Goal: Task Accomplishment & Management: Manage account settings

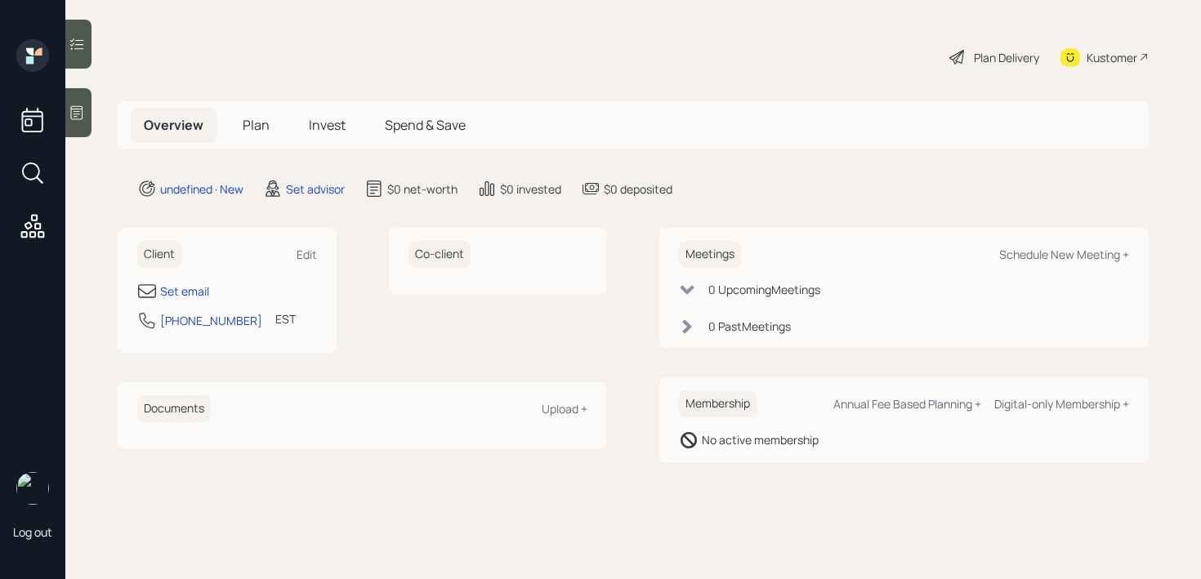
click at [197, 281] on div "Set email" at bounding box center [227, 291] width 180 height 20
click at [195, 290] on div "Set email" at bounding box center [184, 291] width 49 height 17
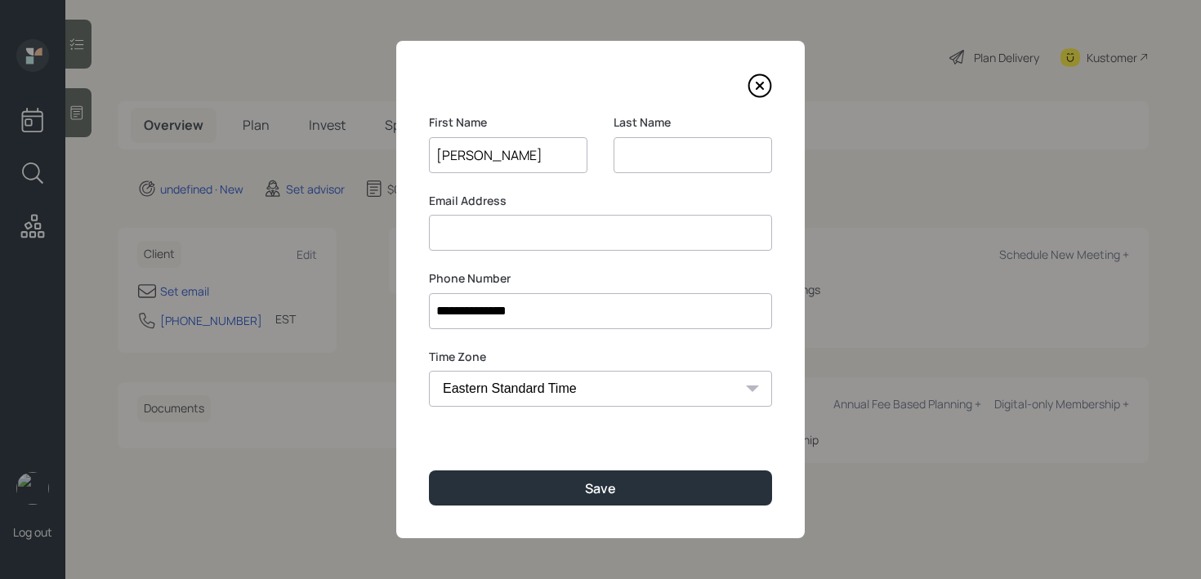
type input "Milicent"
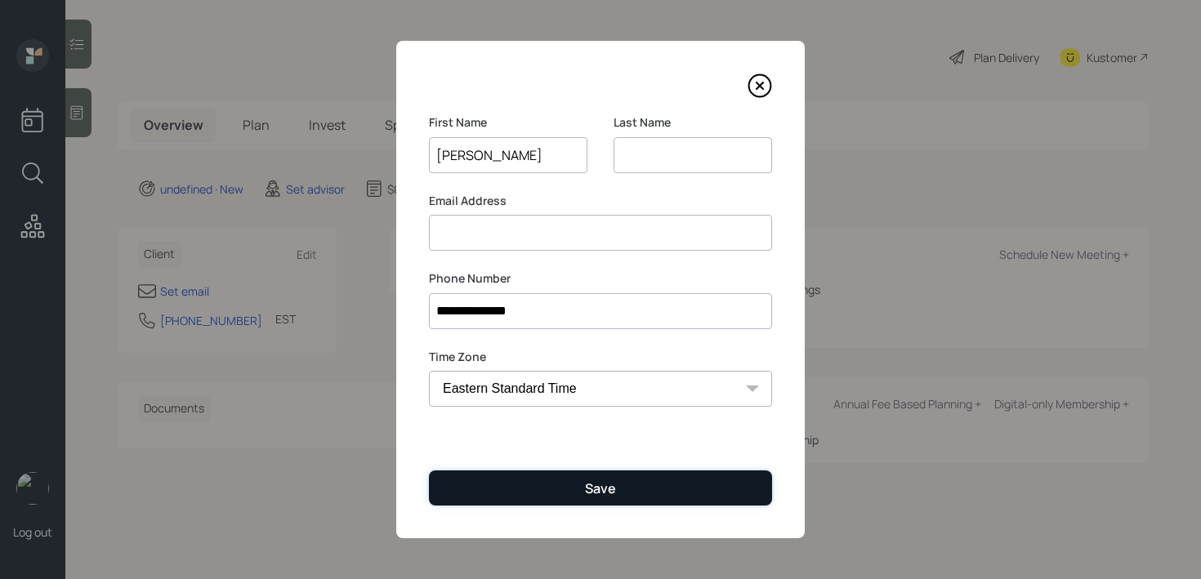
click at [553, 491] on button "Save" at bounding box center [600, 487] width 343 height 35
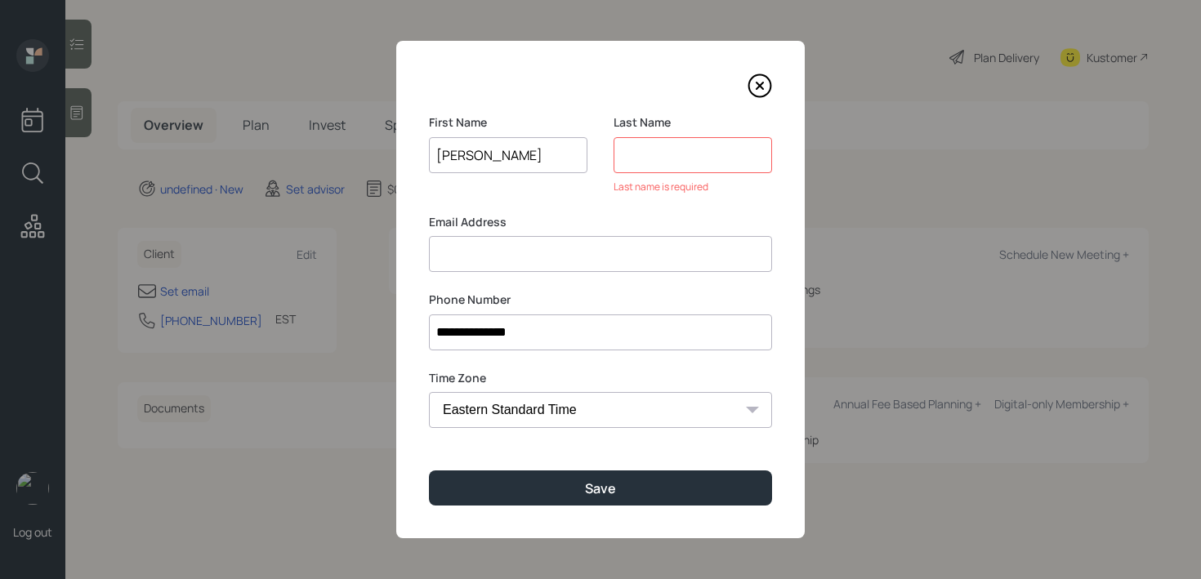
click at [716, 145] on input at bounding box center [692, 155] width 158 height 36
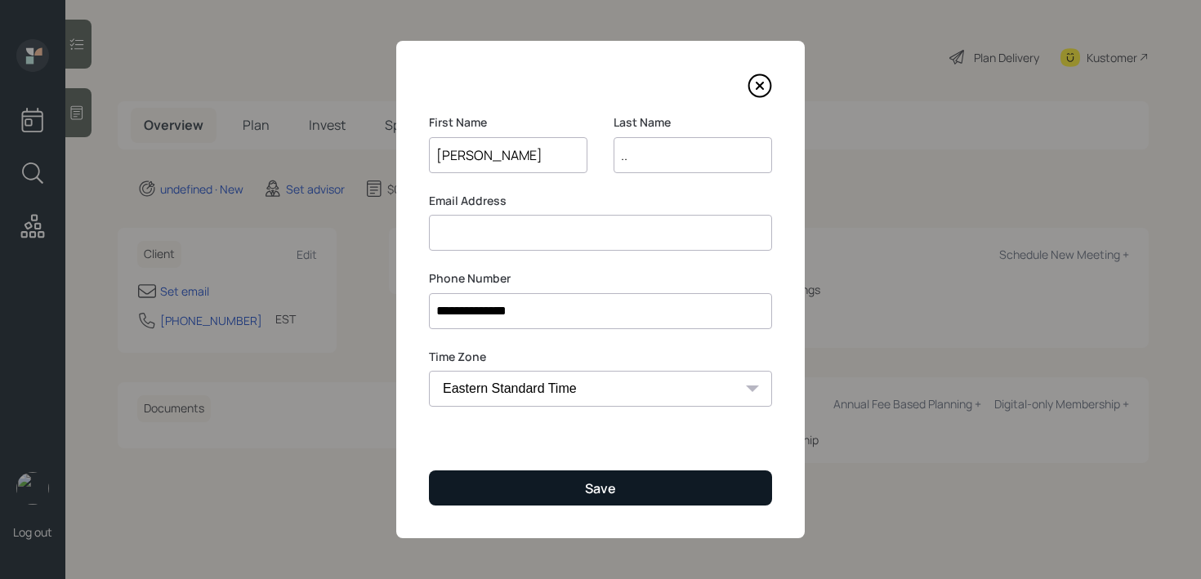
type input ".."
click at [508, 487] on button "Save" at bounding box center [600, 487] width 343 height 35
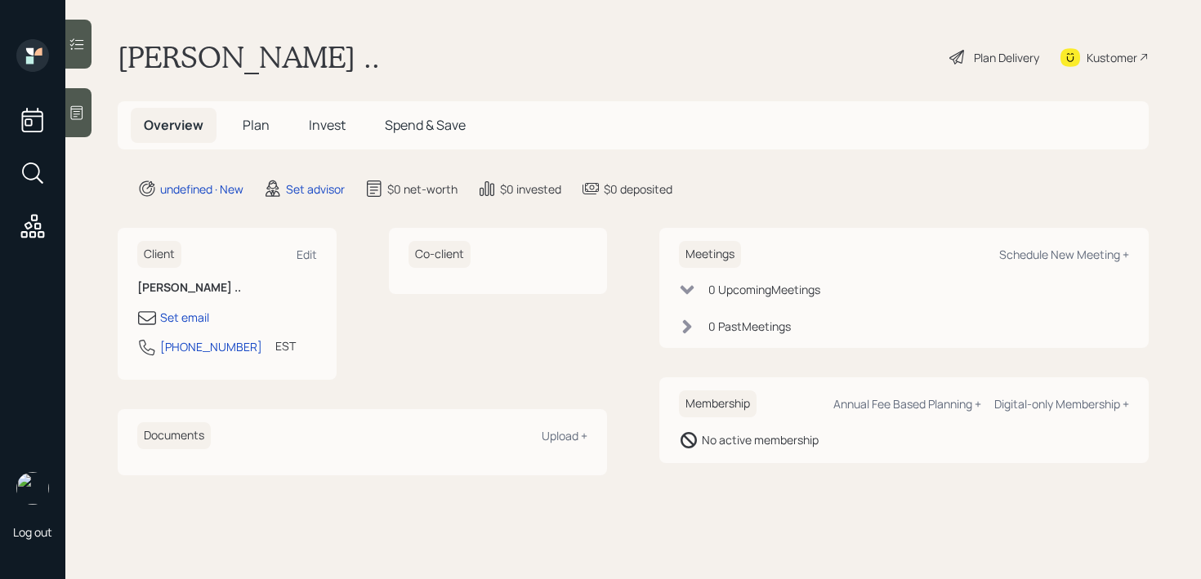
click at [72, 111] on icon at bounding box center [77, 113] width 16 height 16
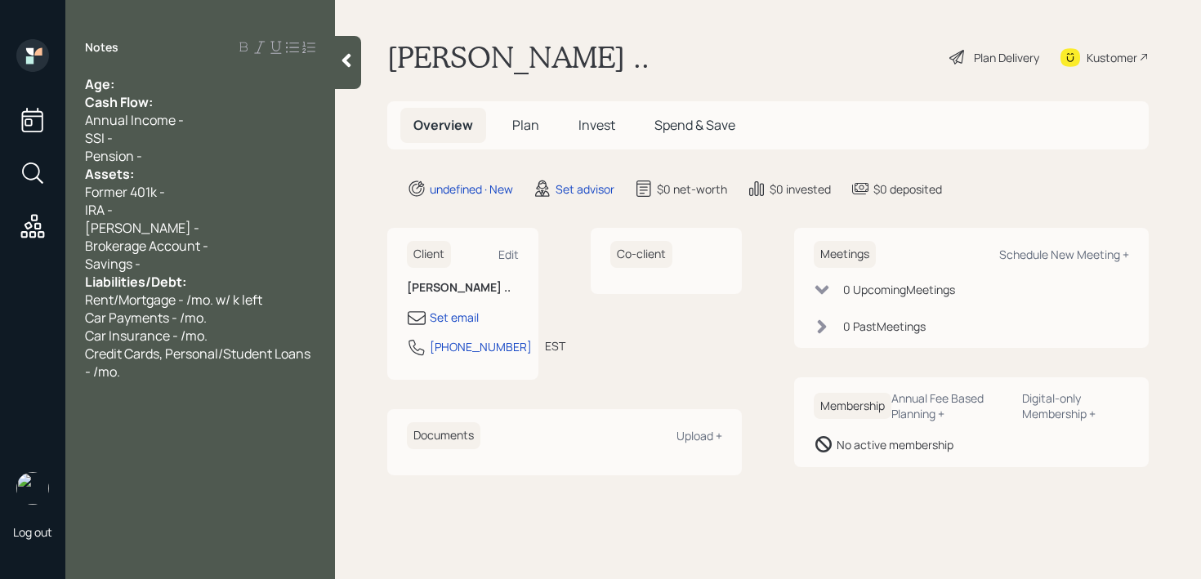
click at [150, 93] on span "Cash Flow:" at bounding box center [119, 102] width 68 height 18
click at [145, 76] on div "Age:" at bounding box center [200, 84] width 230 height 18
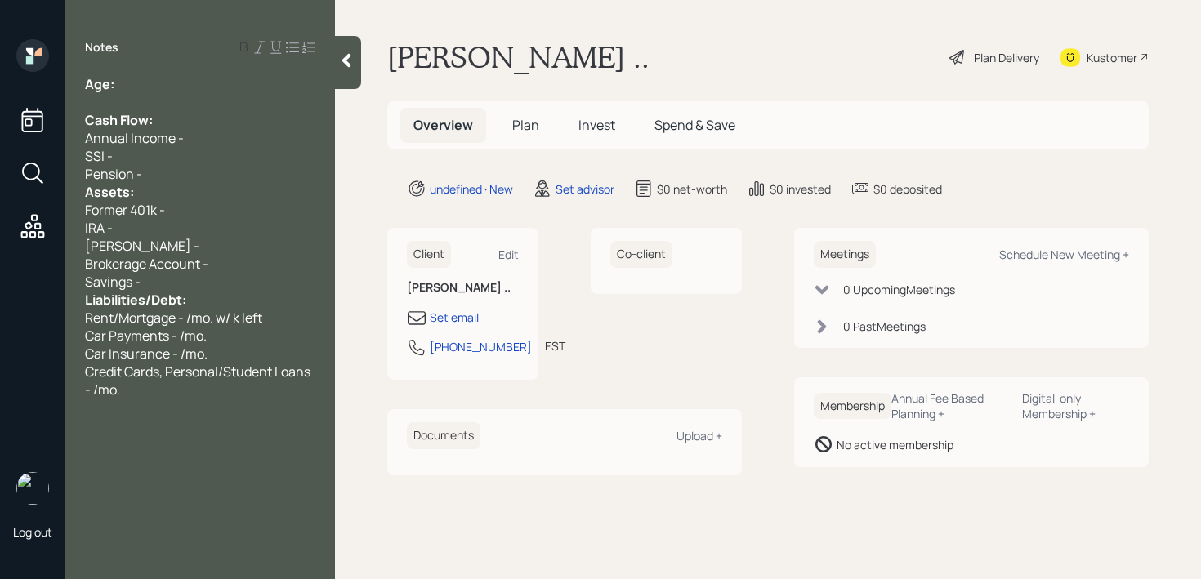
click at [179, 176] on div "Pension -" at bounding box center [200, 174] width 230 height 18
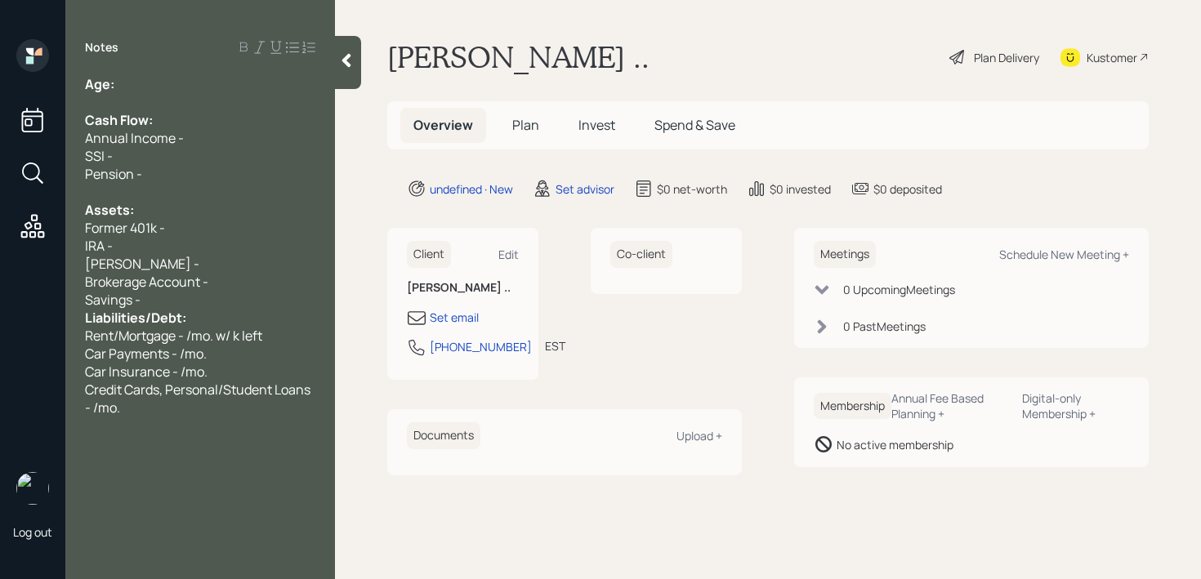
click at [192, 304] on div "Savings -" at bounding box center [200, 300] width 230 height 18
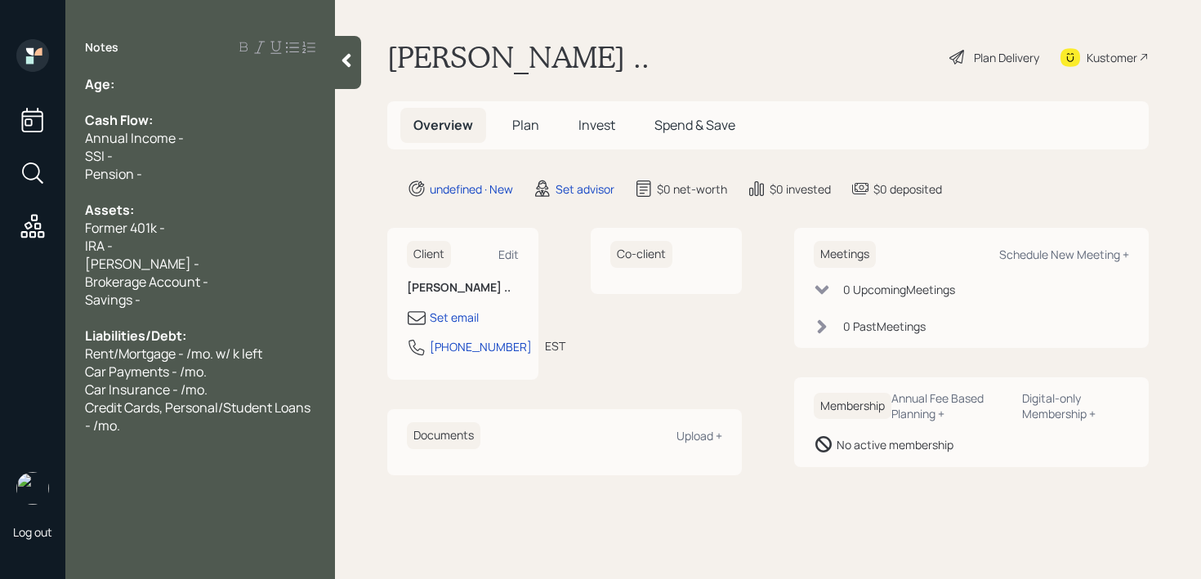
click at [140, 81] on div "Age:" at bounding box center [200, 84] width 230 height 18
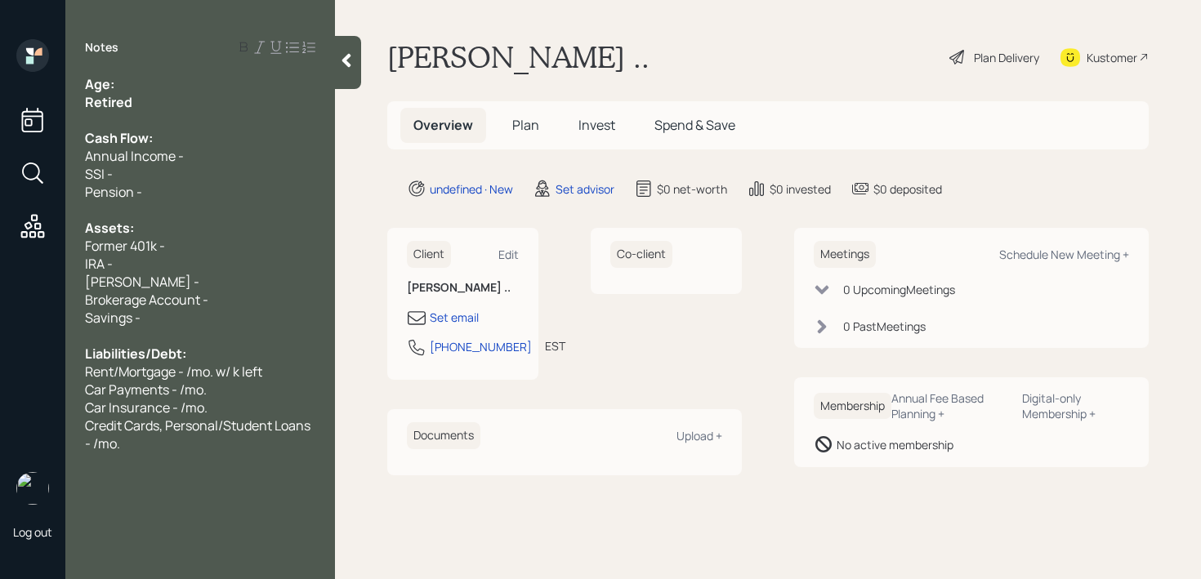
drag, startPoint x: 146, startPoint y: 100, endPoint x: 47, endPoint y: 100, distance: 98.8
click at [54, 100] on div "Log out Notes Age: Retired Cash Flow: Annual Income - SSI - Pension - Assets: F…" at bounding box center [600, 289] width 1201 height 579
click at [150, 88] on div "Age:" at bounding box center [200, 84] width 230 height 18
drag, startPoint x: 139, startPoint y: 87, endPoint x: 119, endPoint y: 87, distance: 19.6
click at [115, 87] on div "Age: 72" at bounding box center [200, 84] width 230 height 18
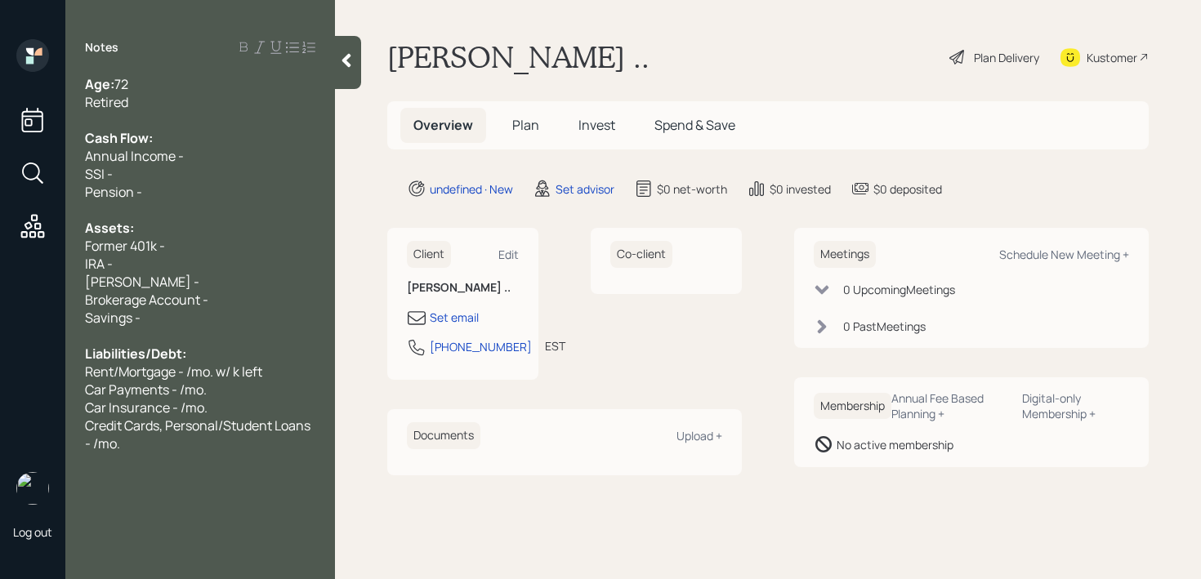
click at [161, 99] on div "Retired" at bounding box center [200, 102] width 230 height 18
click at [164, 91] on div "Age: 72" at bounding box center [200, 84] width 230 height 18
click at [172, 101] on div "Retired" at bounding box center [200, 102] width 230 height 18
click at [190, 84] on div "Age: 72" at bounding box center [200, 84] width 230 height 18
click at [193, 148] on div "Annual Income -" at bounding box center [200, 156] width 230 height 18
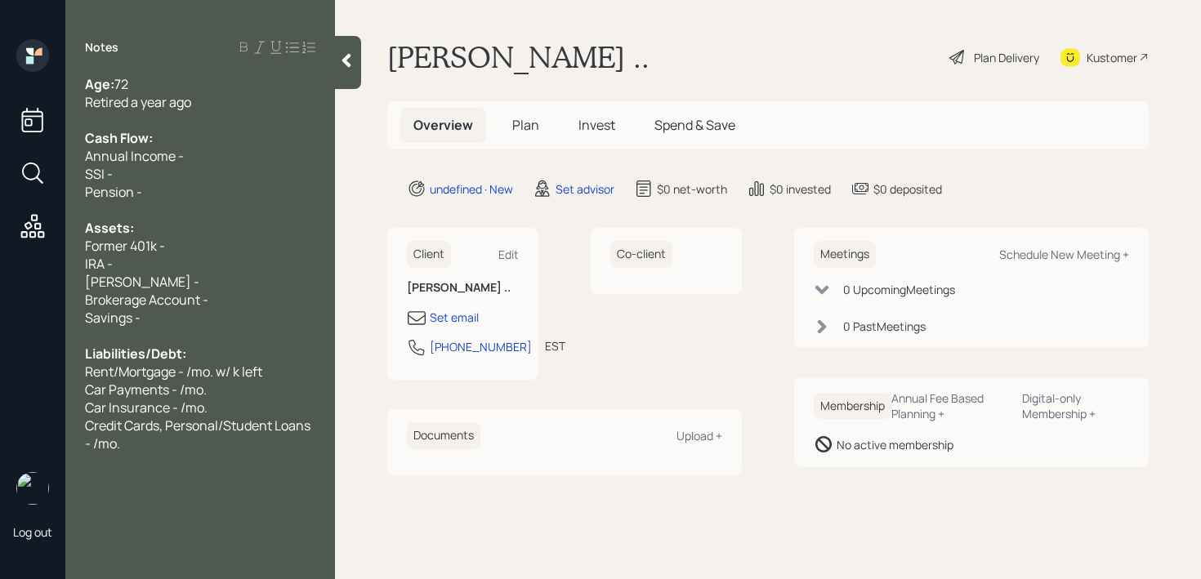
click at [211, 168] on div "SSI -" at bounding box center [200, 174] width 230 height 18
click at [213, 197] on div "Pension -" at bounding box center [200, 192] width 230 height 18
click at [176, 234] on div "Assets:" at bounding box center [200, 228] width 230 height 18
click at [180, 194] on div "Pension -" at bounding box center [200, 192] width 230 height 18
click at [180, 246] on div "Former 401k -" at bounding box center [200, 246] width 230 height 18
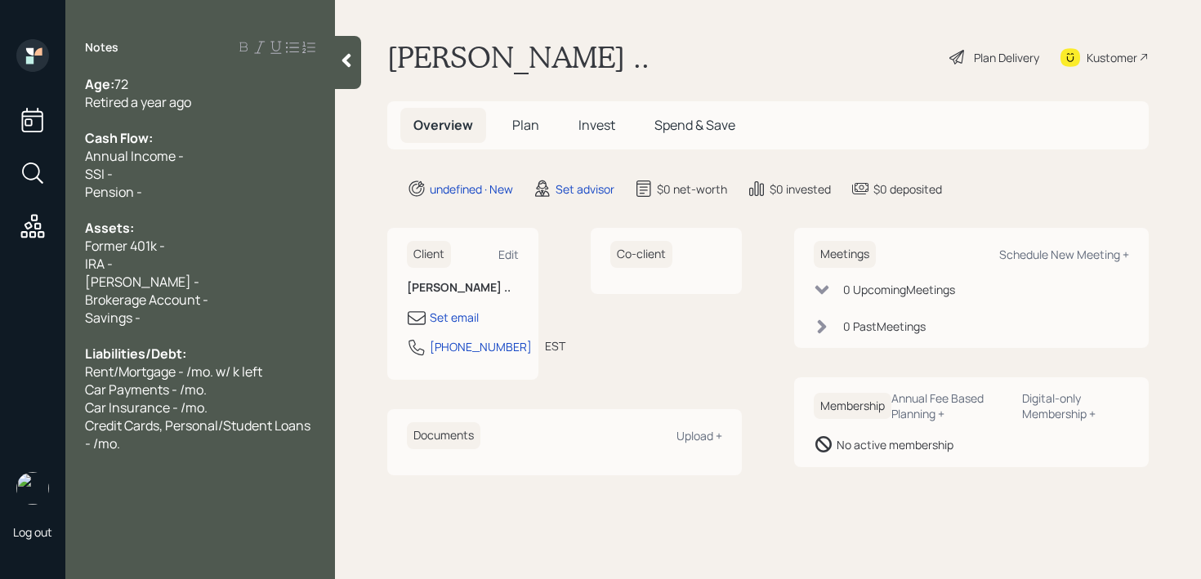
click at [180, 246] on div "Former 401k -" at bounding box center [200, 246] width 230 height 18
click at [175, 256] on div "IRA -" at bounding box center [200, 264] width 230 height 18
click at [175, 267] on div "IRA -" at bounding box center [200, 264] width 230 height 18
click at [175, 279] on div "Roth IRA -" at bounding box center [200, 282] width 230 height 18
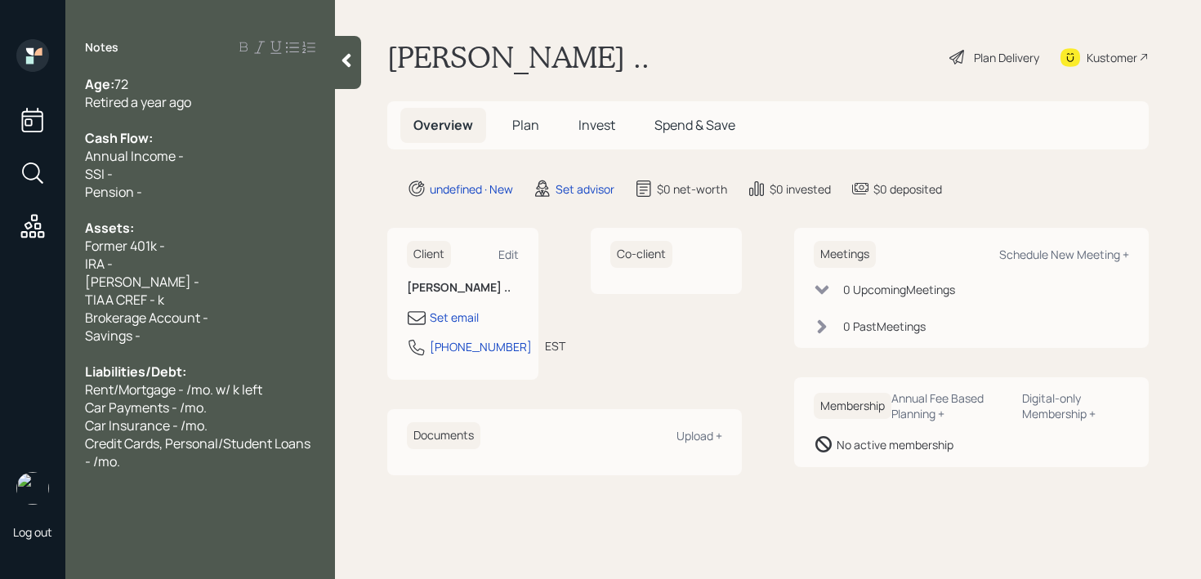
click at [158, 302] on span "TIAA CREF - k" at bounding box center [124, 300] width 79 height 18
click at [245, 285] on div "Roth IRA -" at bounding box center [200, 282] width 230 height 18
click at [238, 287] on div "Roth IRA -" at bounding box center [200, 282] width 230 height 18
click at [237, 256] on div "IRA -" at bounding box center [200, 264] width 230 height 18
click at [241, 253] on div "Former 401k -" at bounding box center [200, 246] width 230 height 18
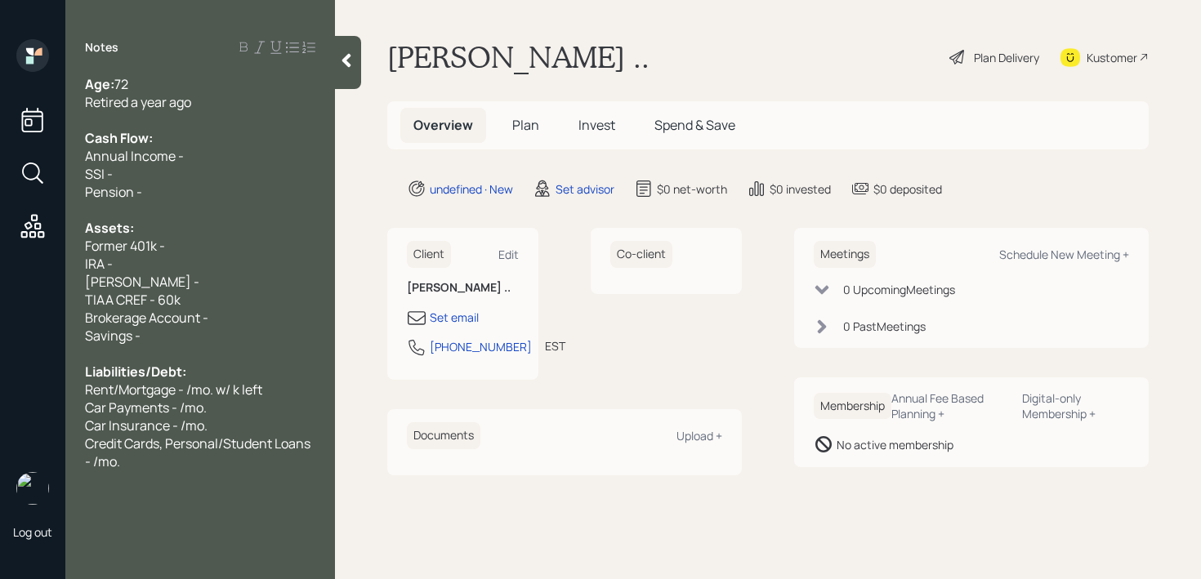
click at [241, 283] on div "Roth IRA -" at bounding box center [200, 282] width 230 height 18
click at [243, 270] on div "IRA -" at bounding box center [200, 264] width 230 height 18
click at [168, 302] on span "TIAA CREF - 60k" at bounding box center [133, 300] width 96 height 18
click at [300, 198] on div "Pension -" at bounding box center [200, 192] width 230 height 18
click at [186, 248] on div "Former 401k -" at bounding box center [200, 246] width 230 height 18
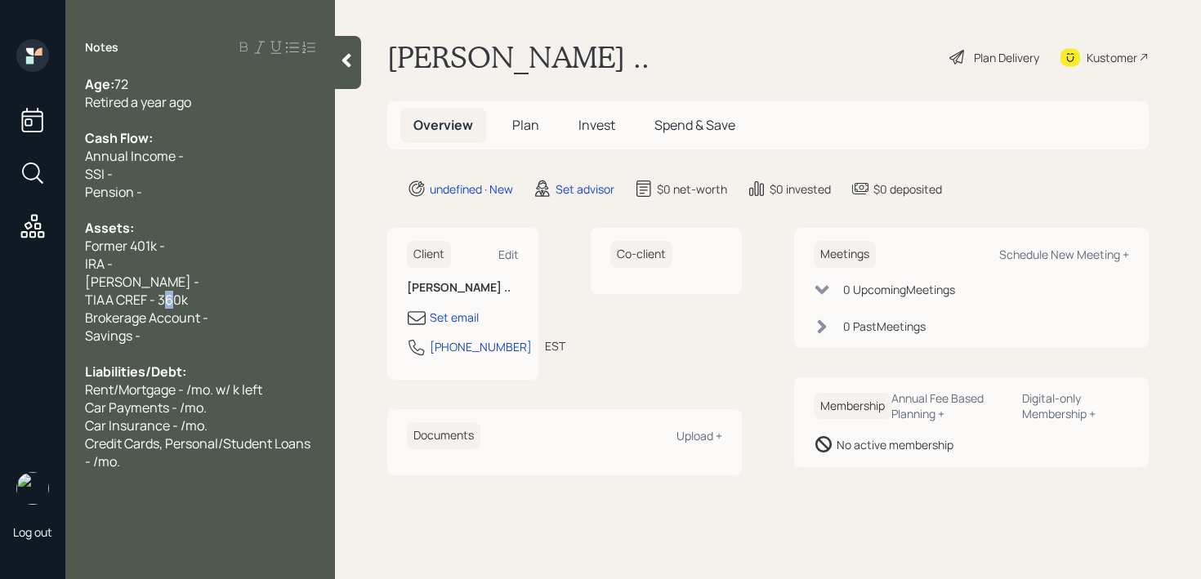
drag, startPoint x: 176, startPoint y: 295, endPoint x: 162, endPoint y: 292, distance: 14.9
click at [162, 292] on span "TIAA CREF - 360k" at bounding box center [136, 300] width 103 height 18
drag, startPoint x: 172, startPoint y: 268, endPoint x: 63, endPoint y: 268, distance: 109.4
click at [63, 268] on div "Log out Notes Age: 72 Retired a year ago Cash Flow: Annual Income - SSI - Pensi…" at bounding box center [600, 289] width 1201 height 579
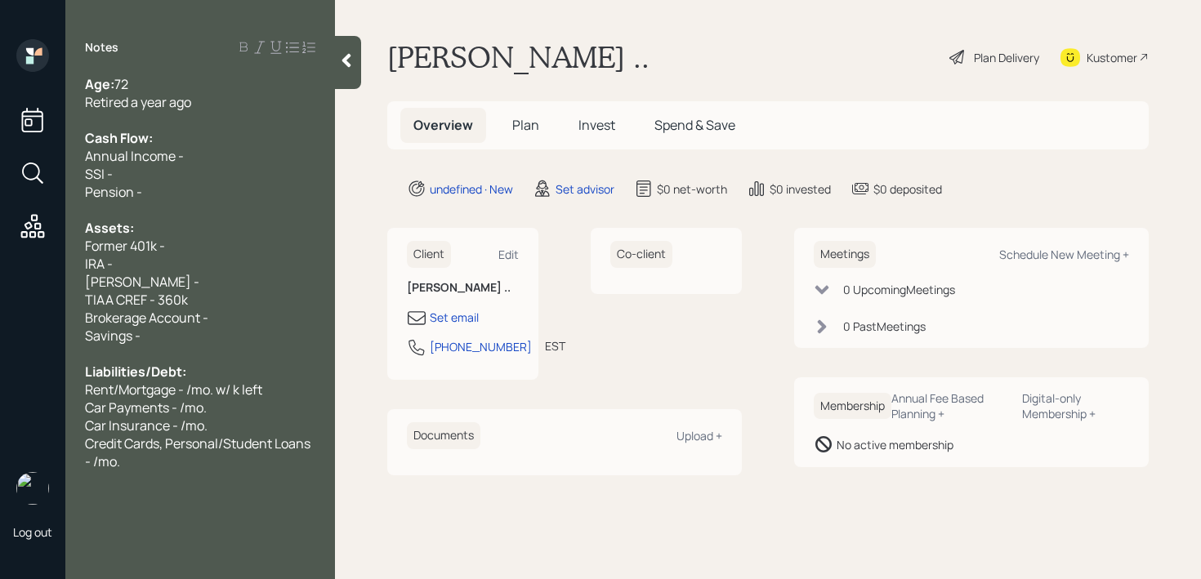
click at [121, 269] on div "IRA -" at bounding box center [200, 264] width 230 height 18
drag, startPoint x: 146, startPoint y: 278, endPoint x: 83, endPoint y: 265, distance: 64.2
click at [83, 265] on div "Age: 72 Retired a year ago Cash Flow: Annual Income - SSI - Pension - Assets: F…" at bounding box center [200, 272] width 270 height 395
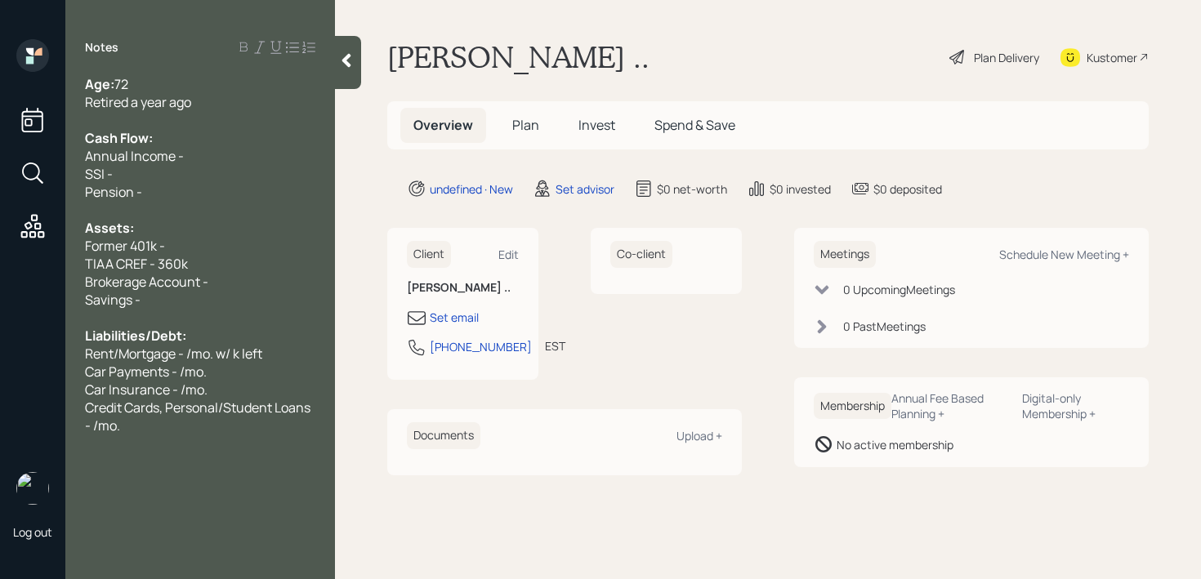
click at [192, 258] on div "TIAA CREF - 360k" at bounding box center [200, 264] width 230 height 18
drag, startPoint x: 205, startPoint y: 258, endPoint x: 19, endPoint y: 258, distance: 186.2
click at [19, 258] on div "Log out Notes Age: 72 Retired a year ago Cash Flow: Annual Income - SSI - Pensi…" at bounding box center [600, 289] width 1201 height 579
click at [163, 252] on span "Former 401k -" at bounding box center [125, 246] width 80 height 18
drag, startPoint x: 174, startPoint y: 248, endPoint x: 38, endPoint y: 248, distance: 136.4
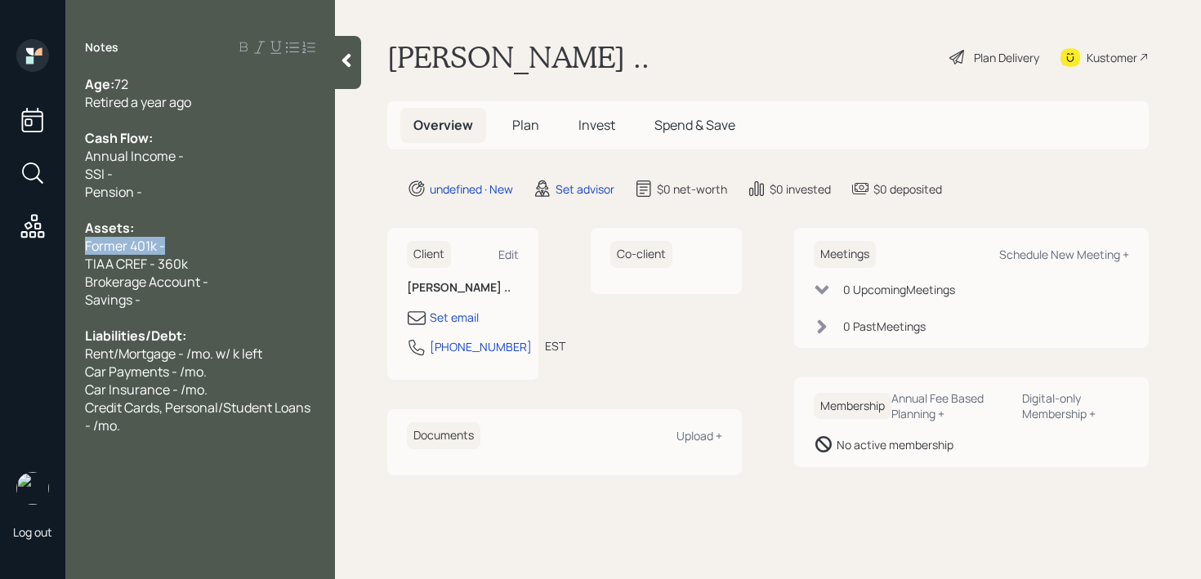
click at [38, 248] on div "Log out Notes Age: 72 Retired a year ago Cash Flow: Annual Income - SSI - Pensi…" at bounding box center [600, 289] width 1201 height 579
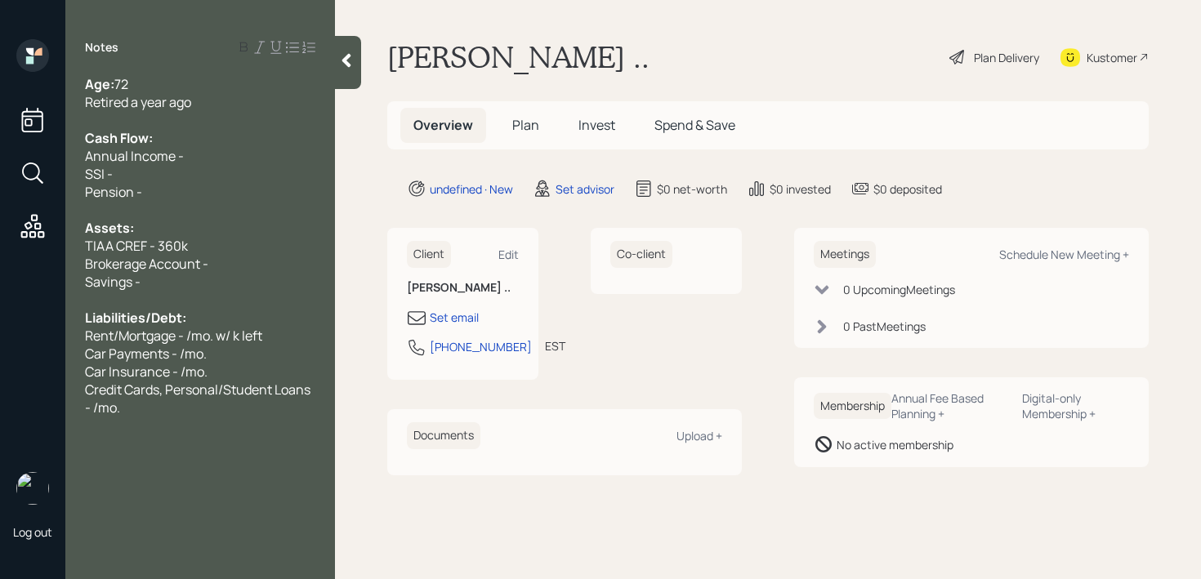
click at [234, 296] on div at bounding box center [200, 300] width 230 height 18
click at [243, 273] on div "Savings -" at bounding box center [200, 282] width 230 height 18
click at [243, 262] on div "Brokerage Account -" at bounding box center [200, 264] width 230 height 18
click at [242, 238] on div "TIAA CREF - 360k" at bounding box center [200, 246] width 230 height 18
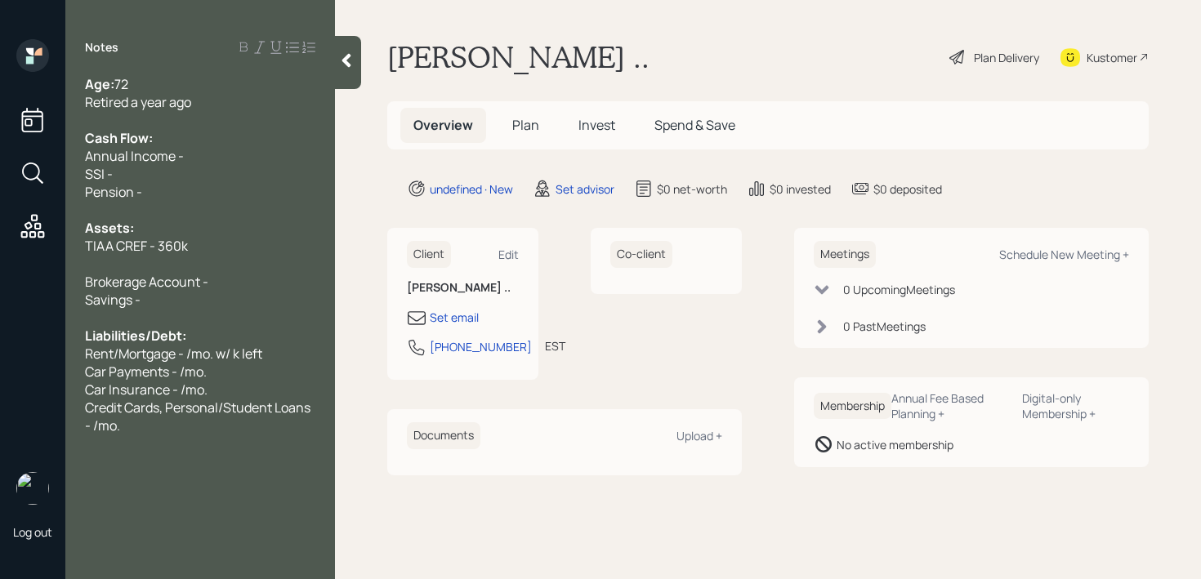
click at [203, 193] on div "Pension -" at bounding box center [200, 192] width 230 height 18
click at [166, 175] on div "SSI -" at bounding box center [200, 174] width 230 height 18
click at [232, 130] on div "Cash Flow:" at bounding box center [200, 138] width 230 height 18
click at [232, 150] on div "Annual Income -" at bounding box center [200, 156] width 230 height 18
drag, startPoint x: 233, startPoint y: 154, endPoint x: 0, endPoint y: 153, distance: 232.8
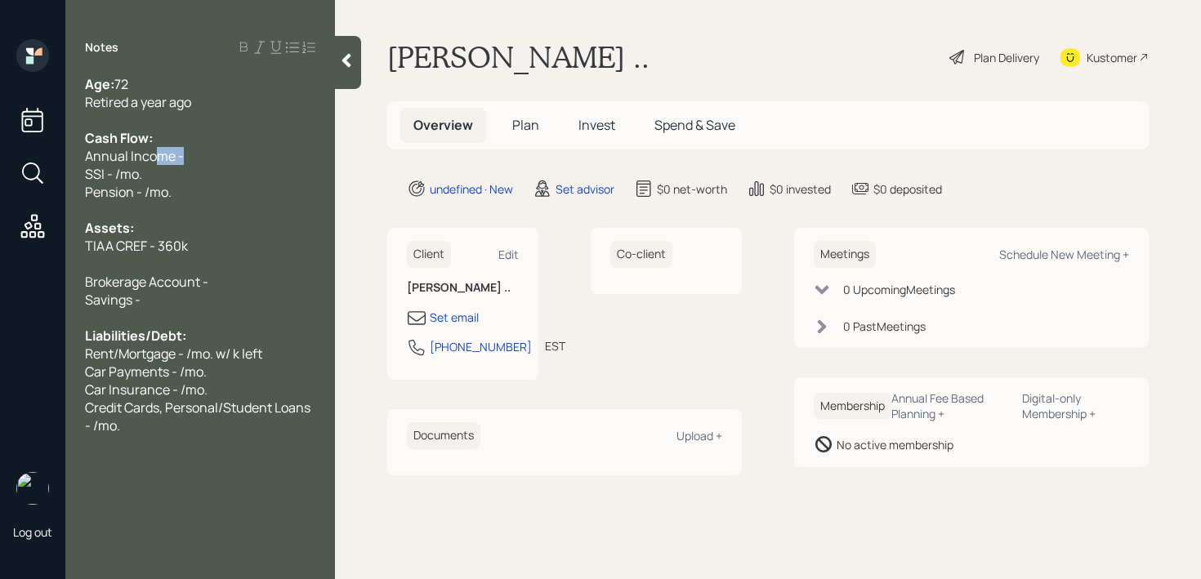
click at [0, 153] on div "Log out Notes Age: 72 Retired a year ago Cash Flow: Annual Income - SSI - /mo. …" at bounding box center [600, 289] width 1201 height 579
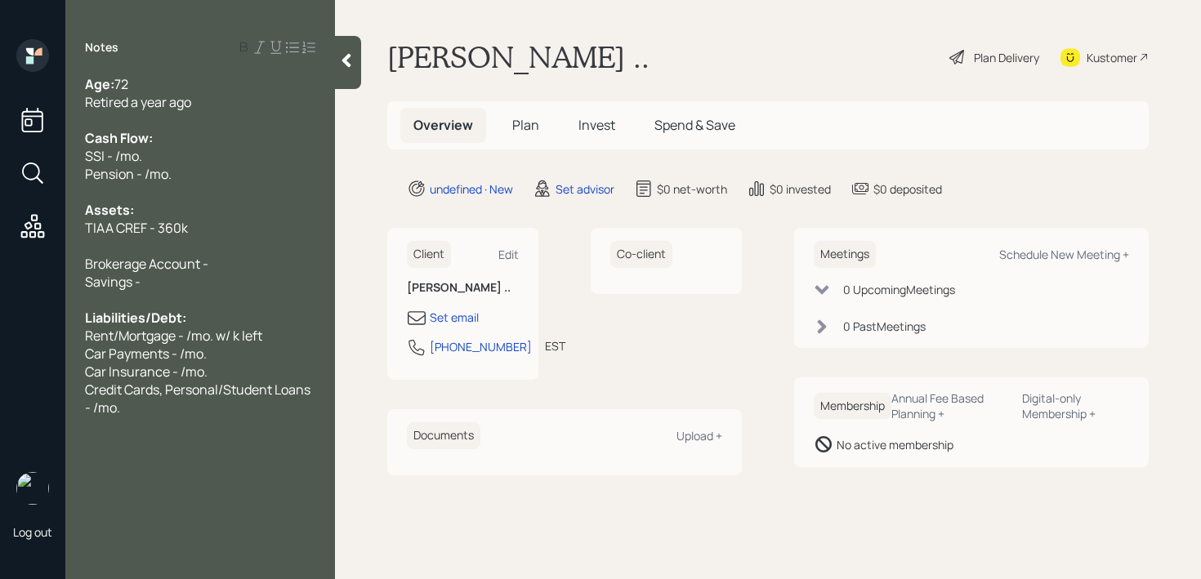
click at [142, 176] on span "Pension - /mo." at bounding box center [128, 174] width 87 height 18
click at [192, 265] on span "Brokerage Account -" at bounding box center [146, 264] width 123 height 18
click at [200, 249] on div at bounding box center [200, 246] width 230 height 18
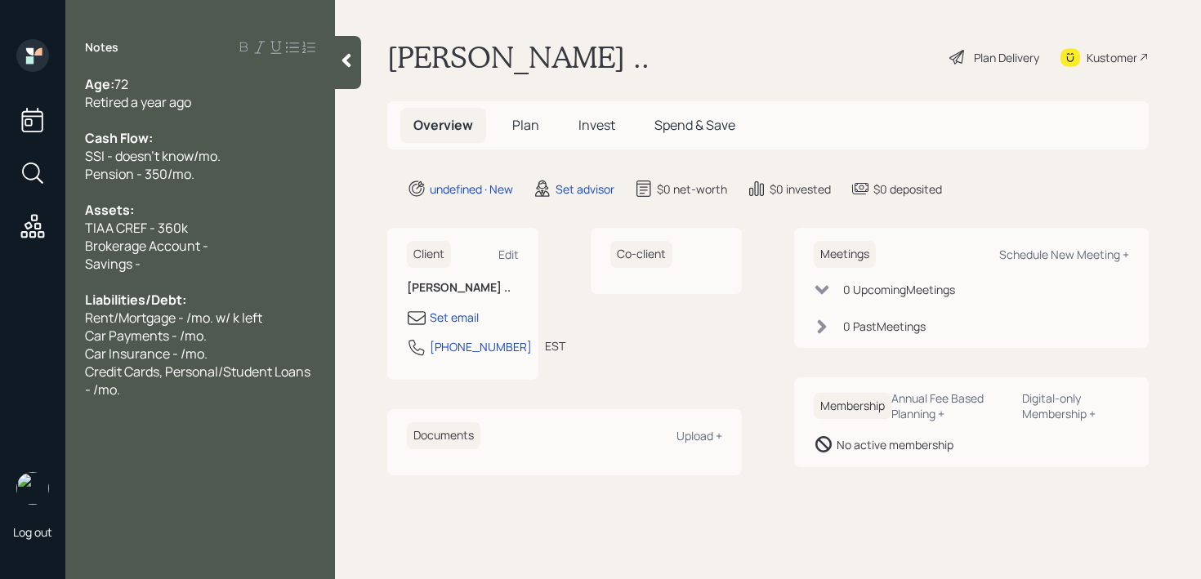
click at [200, 249] on span "Brokerage Account -" at bounding box center [146, 246] width 123 height 18
click at [200, 287] on div at bounding box center [200, 282] width 230 height 18
click at [215, 258] on div "Savings -" at bounding box center [200, 264] width 230 height 18
drag, startPoint x: 247, startPoint y: 238, endPoint x: 29, endPoint y: 243, distance: 217.3
click at [29, 243] on div "Log out Notes Age: 72 Retired a year ago Cash Flow: SSI - doesn't know/mo. Pens…" at bounding box center [600, 289] width 1201 height 579
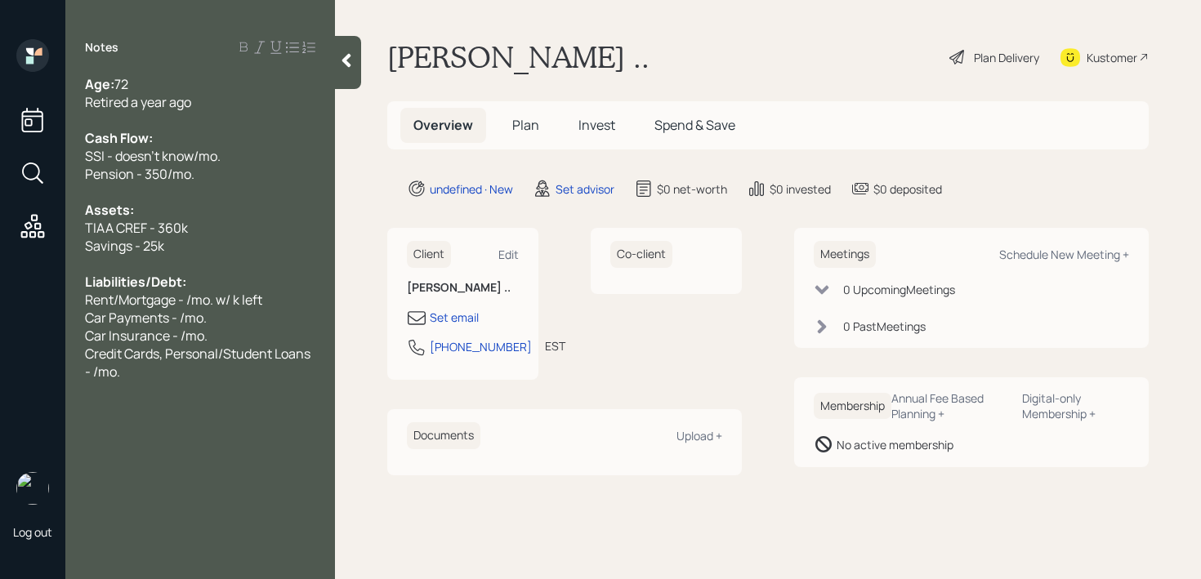
click at [208, 262] on div at bounding box center [200, 264] width 230 height 18
click at [208, 278] on div "Liabilities/Debt:" at bounding box center [200, 282] width 230 height 18
click at [178, 354] on span "Credit Cards, Personal/Student Loans - /mo." at bounding box center [199, 363] width 228 height 36
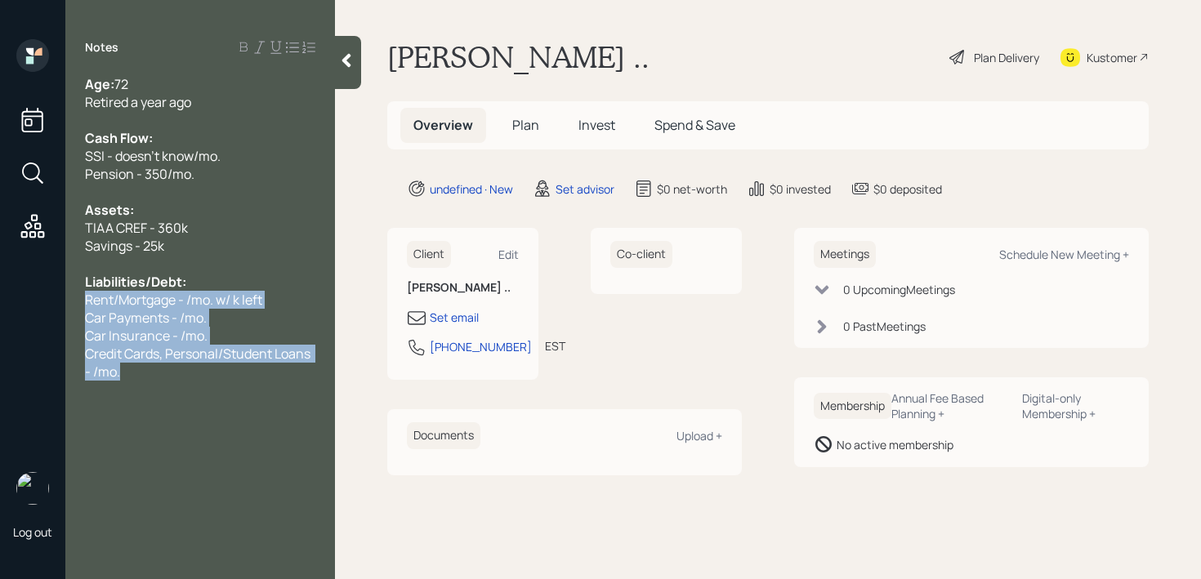
drag, startPoint x: 152, startPoint y: 379, endPoint x: 81, endPoint y: 297, distance: 108.3
click at [81, 297] on div "Age: 72 Retired a year ago Cash Flow: SSI - doesn't know/mo. Pension - 350/mo. …" at bounding box center [200, 227] width 270 height 305
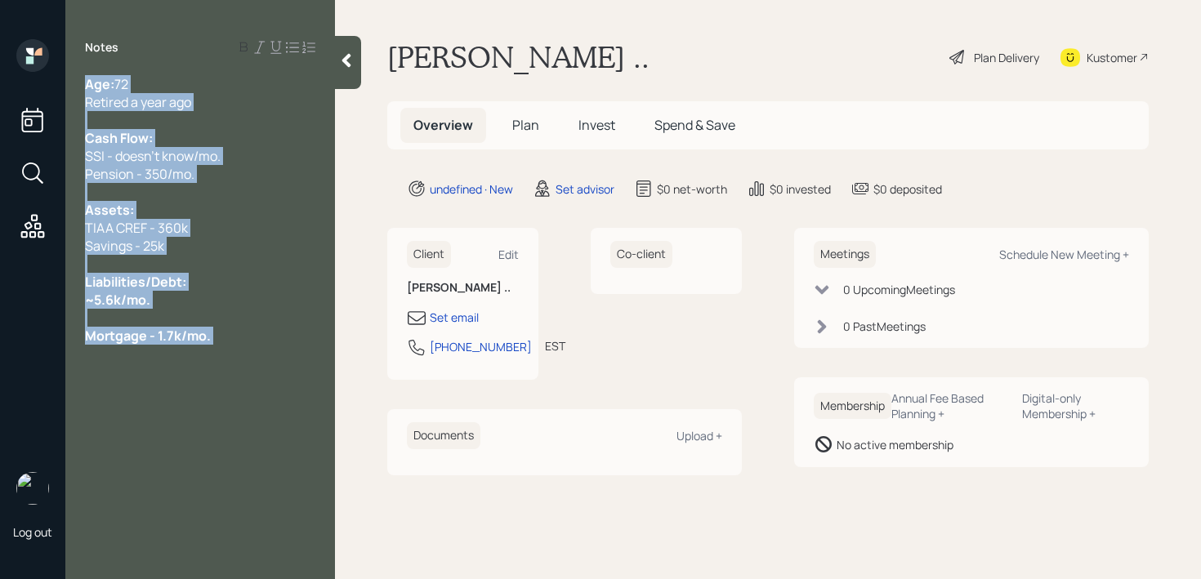
drag, startPoint x: 234, startPoint y: 348, endPoint x: 67, endPoint y: 343, distance: 167.5
click at [67, 343] on div "Notes Age: 72 Retired a year ago Cash Flow: SSI - doesn't know/mo. Pension - 35…" at bounding box center [200, 299] width 270 height 520
click at [67, 343] on div "Age: 72 Retired a year ago Cash Flow: SSI - doesn't know/mo. Pension - 350/mo. …" at bounding box center [200, 210] width 270 height 270
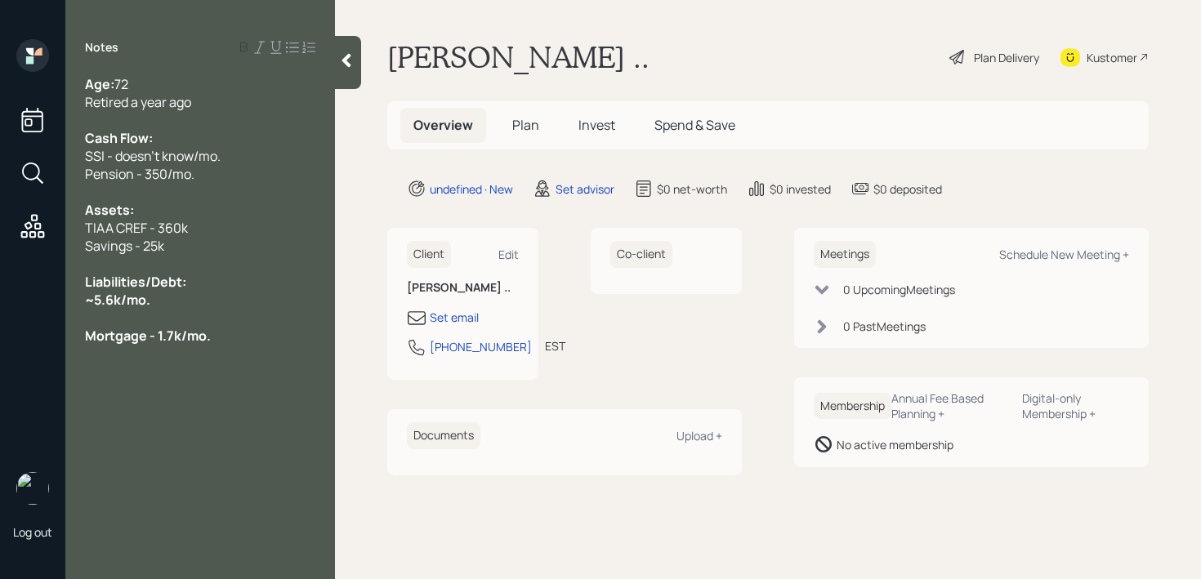
click at [116, 343] on span "Mortgage - 1.7k/mo." at bounding box center [148, 336] width 126 height 18
click at [213, 343] on div "Mortgage - 1.7k/mo." at bounding box center [200, 336] width 230 height 18
click at [194, 372] on span "Windows & doORS - 350/mo." at bounding box center [169, 372] width 169 height 18
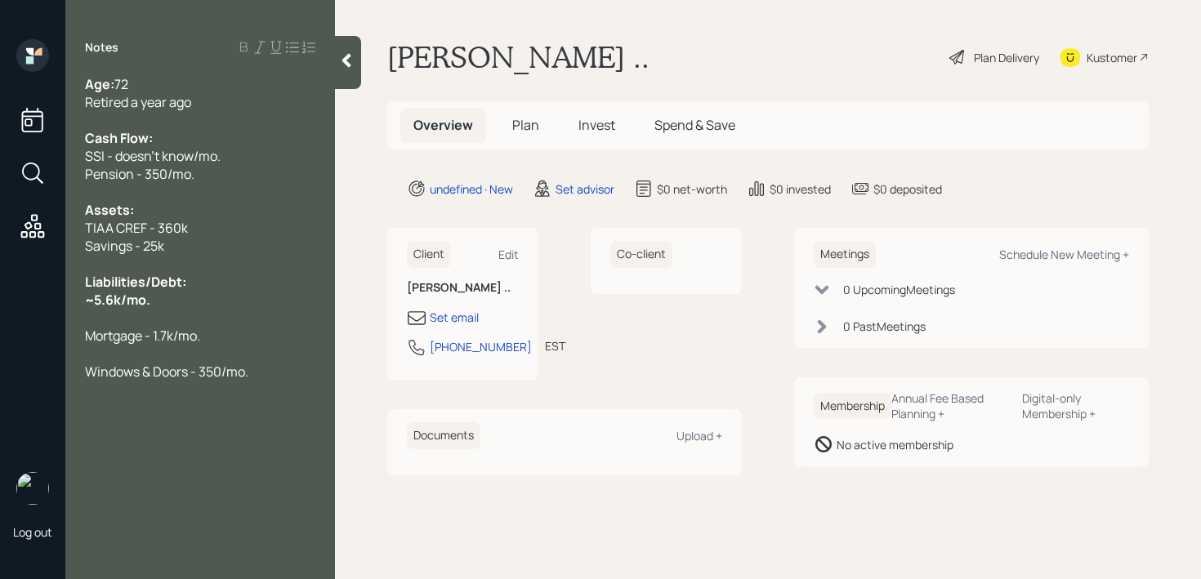
click at [252, 380] on div "Windows & Doors - 350/mo." at bounding box center [200, 372] width 230 height 18
click at [310, 262] on div at bounding box center [200, 264] width 230 height 18
click at [279, 292] on div "~5.6k/mo." at bounding box center [200, 300] width 230 height 18
click at [267, 293] on div "~5.6k/mo." at bounding box center [200, 300] width 230 height 18
click at [237, 294] on div "~5.6k/mo." at bounding box center [200, 300] width 230 height 18
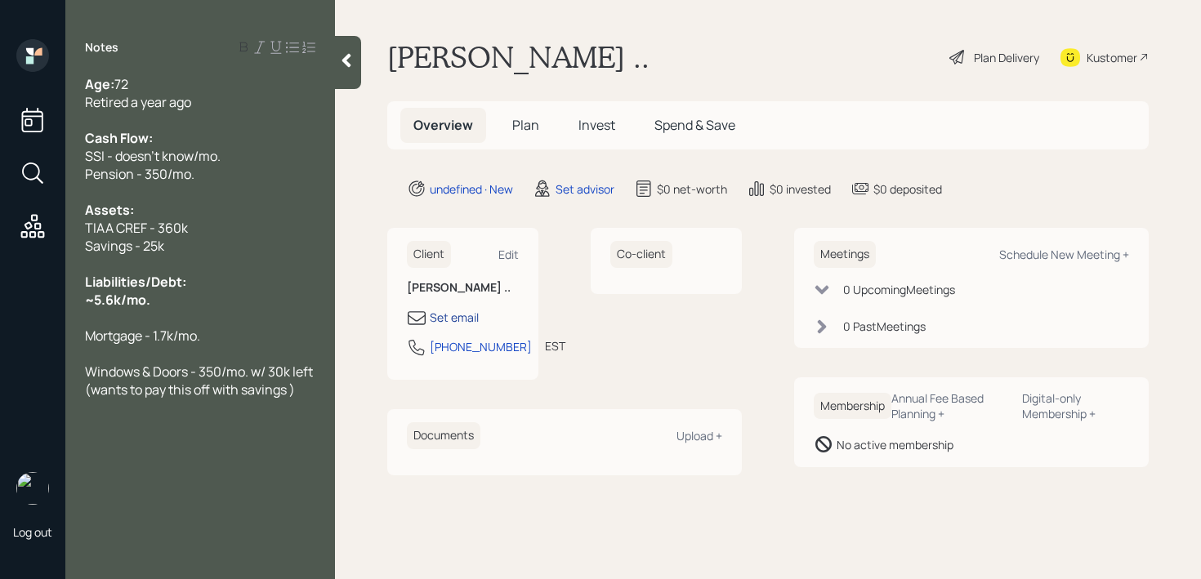
click at [468, 309] on div "Set email" at bounding box center [454, 317] width 49 height 17
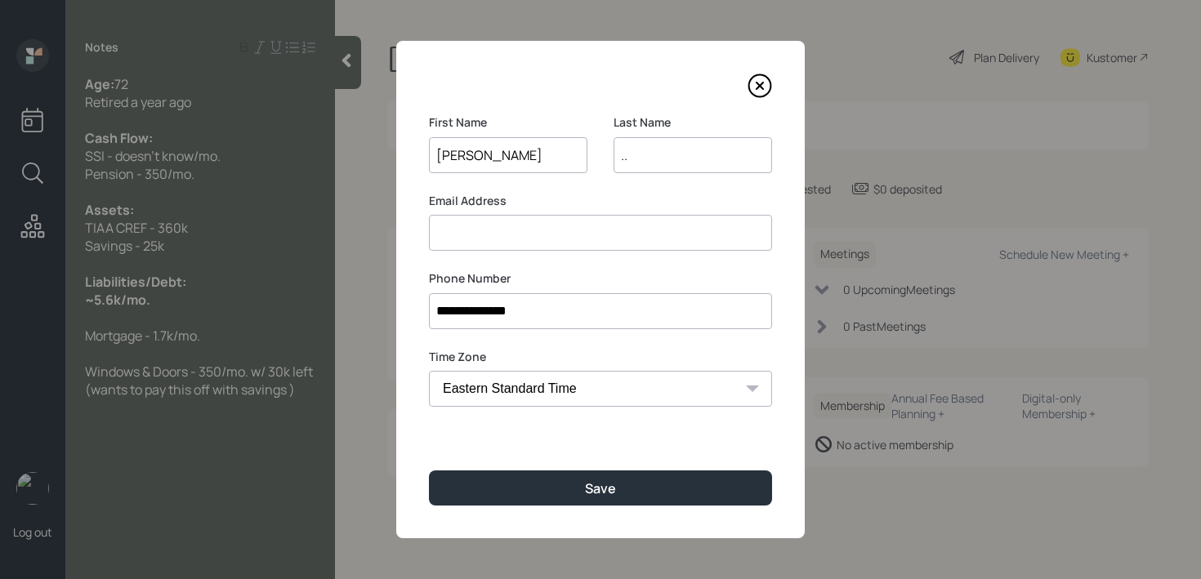
click at [520, 236] on input at bounding box center [600, 233] width 343 height 36
click at [463, 240] on input "mfeste@gmail.com" at bounding box center [600, 233] width 343 height 36
type input "mfeste@gmail.com"
click at [625, 175] on div "Last Name .." at bounding box center [692, 153] width 158 height 78
click at [641, 163] on input ".." at bounding box center [692, 155] width 158 height 36
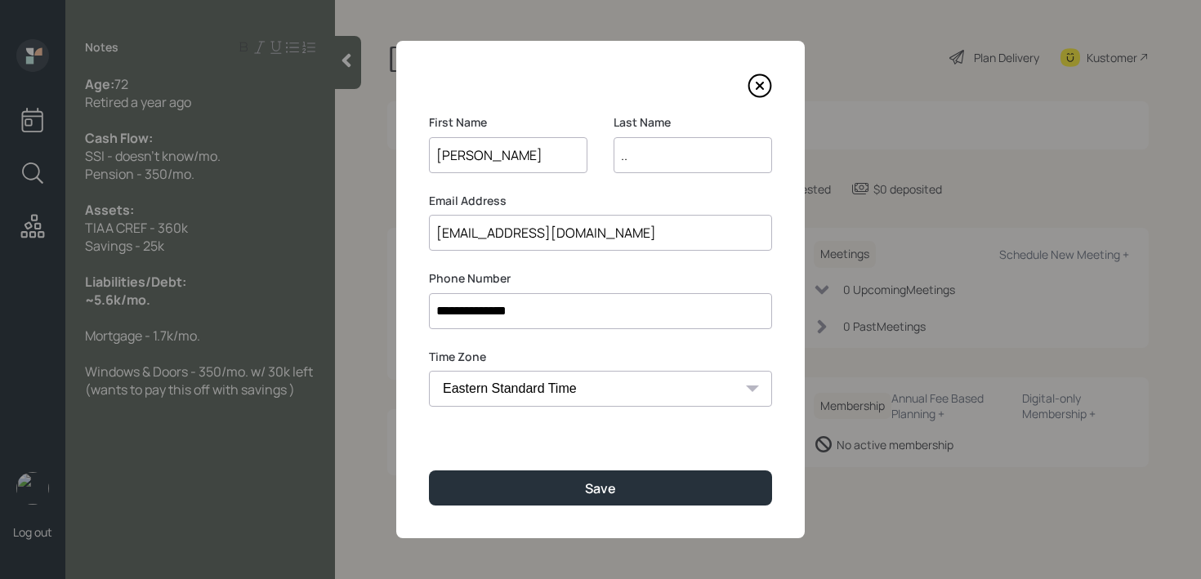
type input "."
type input "S"
type input "Feske"
drag, startPoint x: 562, startPoint y: 233, endPoint x: 354, endPoint y: 240, distance: 208.4
click at [354, 240] on div "**********" at bounding box center [600, 289] width 1201 height 579
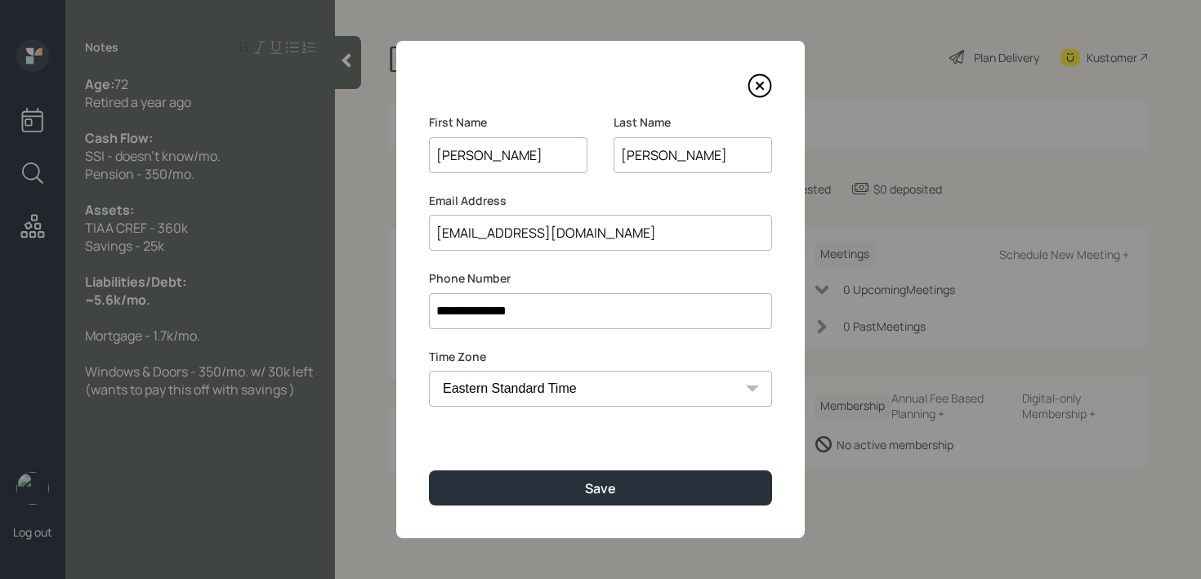
click at [443, 240] on input "mfeste@gmail.com" at bounding box center [600, 233] width 343 height 36
drag, startPoint x: 537, startPoint y: 149, endPoint x: 461, endPoint y: 165, distance: 78.5
click at [465, 164] on input "Milicent" at bounding box center [508, 155] width 158 height 36
click at [474, 234] on input "mfeste@gmail.com" at bounding box center [600, 233] width 343 height 36
click at [630, 232] on input "mfeske@gmail.com" at bounding box center [600, 233] width 343 height 36
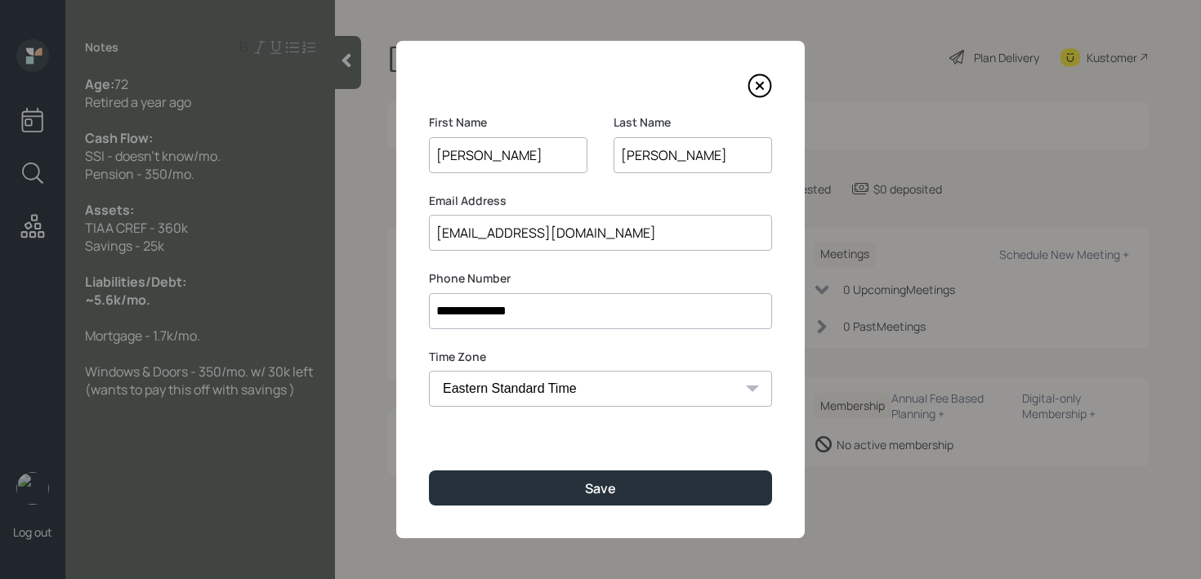
drag, startPoint x: 630, startPoint y: 232, endPoint x: 464, endPoint y: 232, distance: 165.8
click at [466, 232] on input "mfeske@gmail.com" at bounding box center [600, 233] width 343 height 36
click at [501, 229] on input "mfeske@gmail.com" at bounding box center [600, 233] width 343 height 36
type input "mfeske@gmail.com"
click at [497, 153] on input "Milicent" at bounding box center [508, 155] width 158 height 36
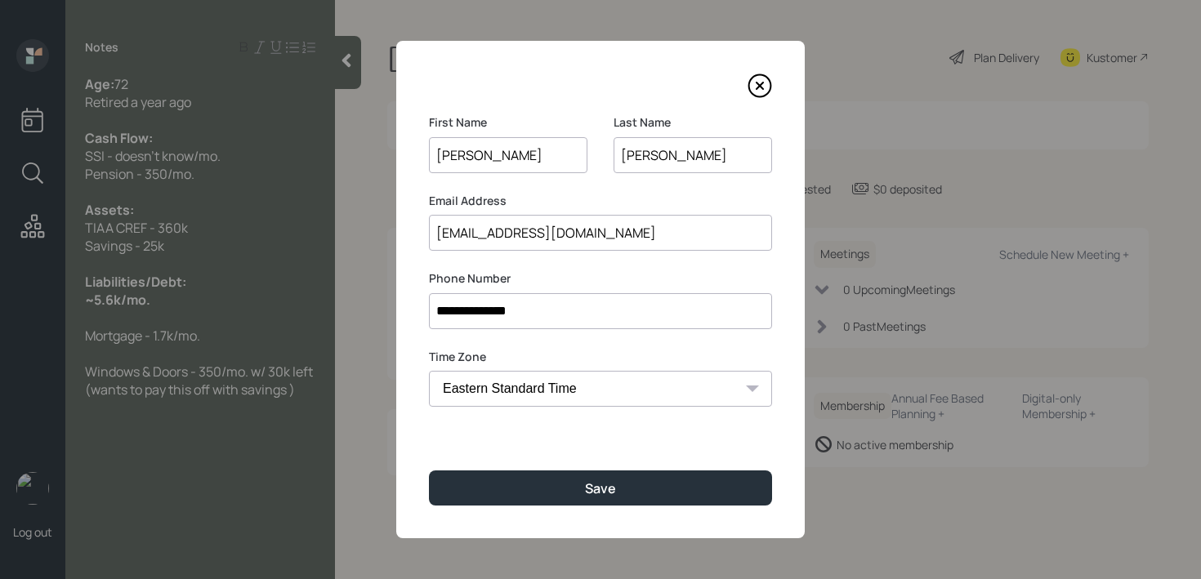
click at [461, 157] on input "Milicent" at bounding box center [508, 155] width 158 height 36
drag, startPoint x: 492, startPoint y: 149, endPoint x: 390, endPoint y: 149, distance: 102.9
click at [390, 149] on div "**********" at bounding box center [600, 289] width 1201 height 579
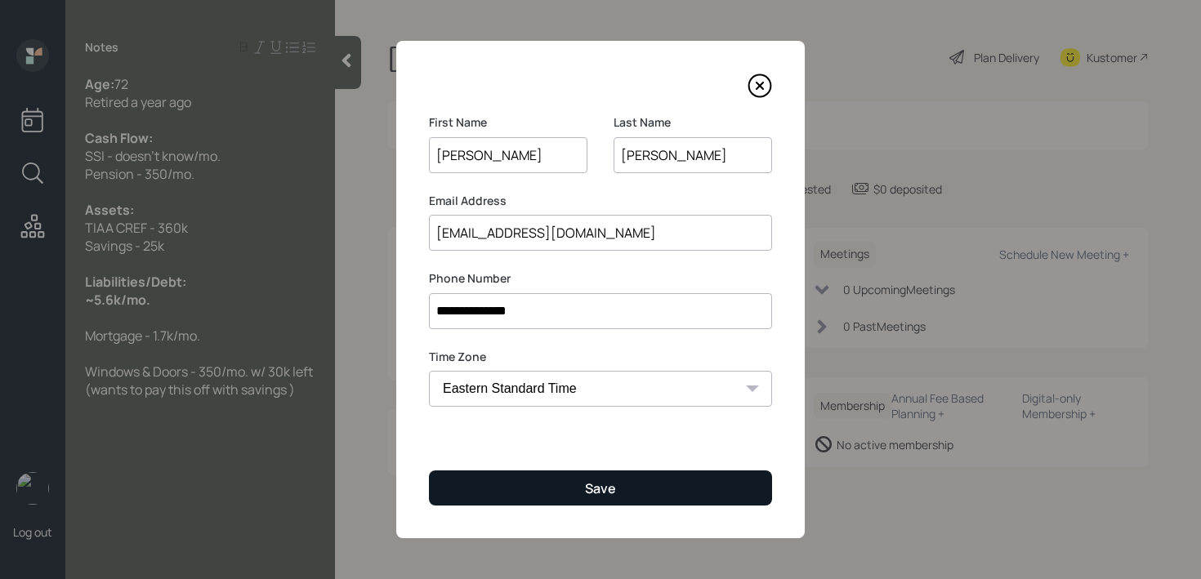
type input "Millicent"
click at [581, 475] on button "Save" at bounding box center [600, 487] width 343 height 35
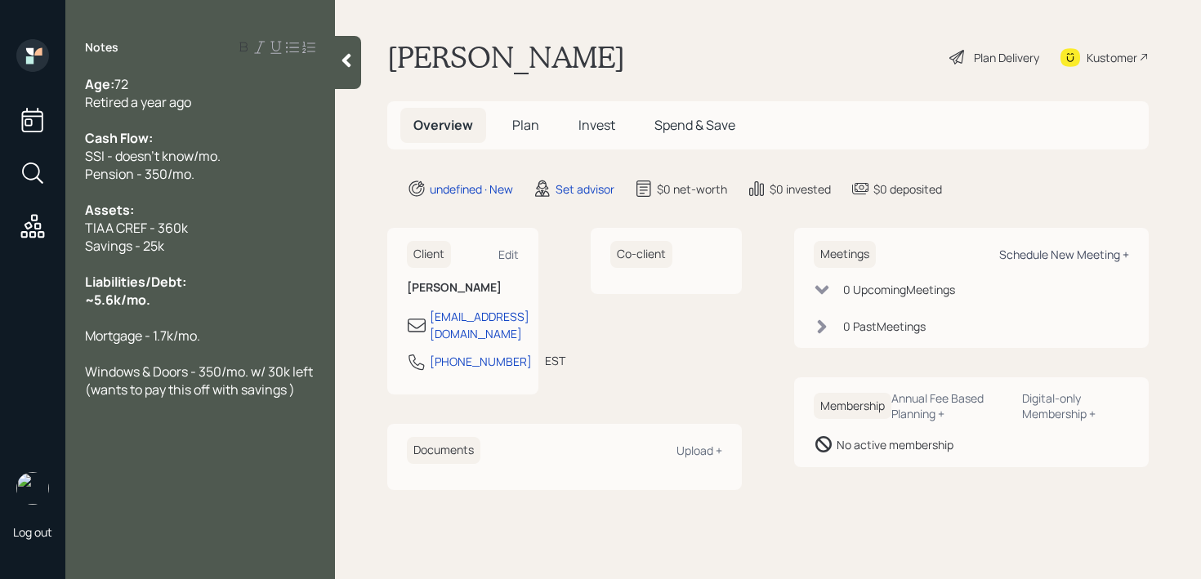
click at [1072, 253] on div "Schedule New Meeting +" at bounding box center [1064, 255] width 130 height 16
select select "round-robin"
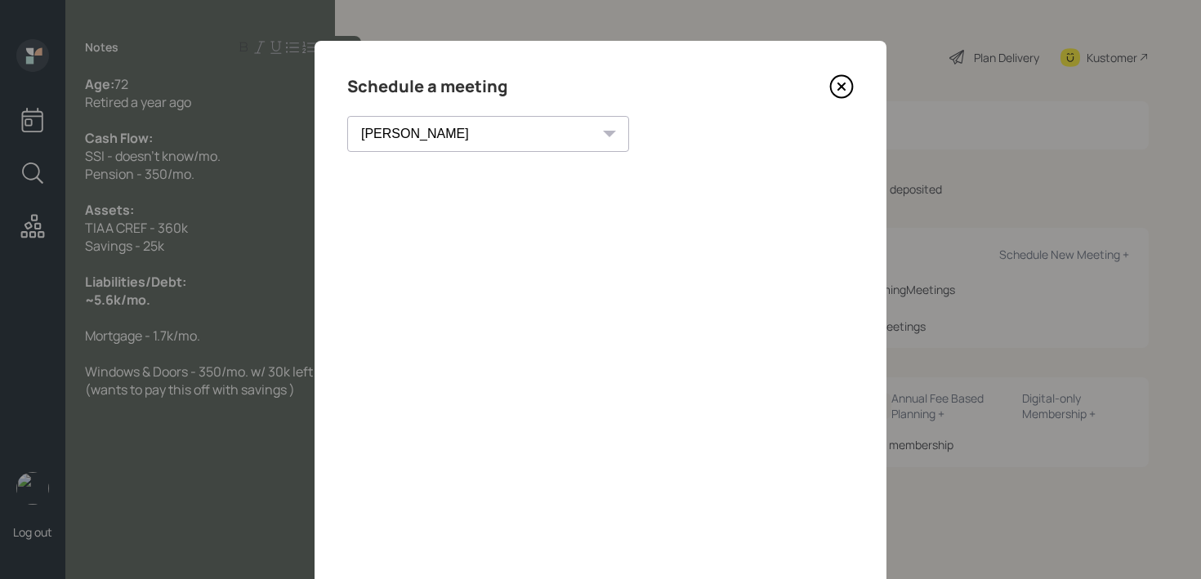
click at [839, 78] on icon at bounding box center [841, 86] width 25 height 25
